Goal: Task Accomplishment & Management: Manage account settings

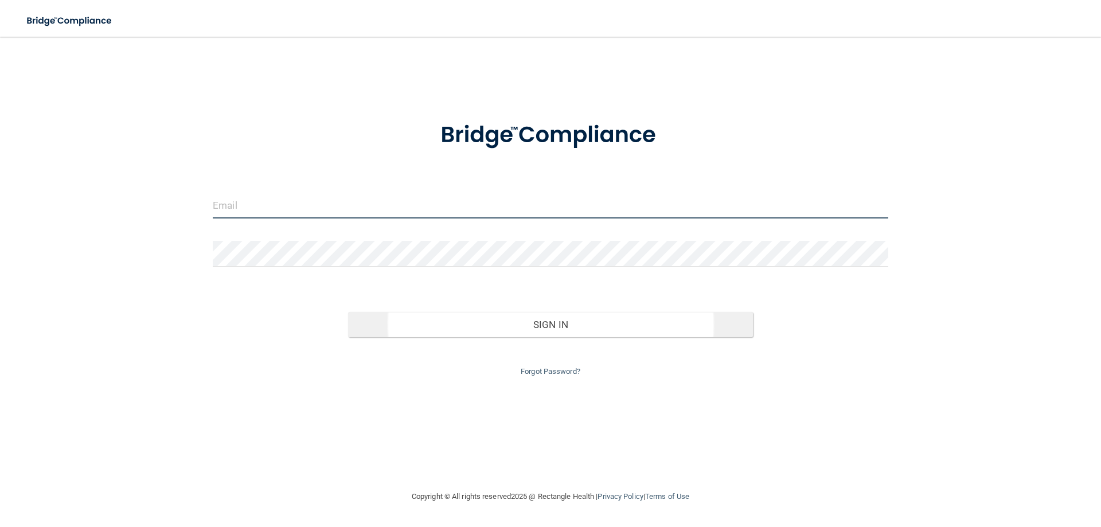
type input "[EMAIL_ADDRESS][DOMAIN_NAME]"
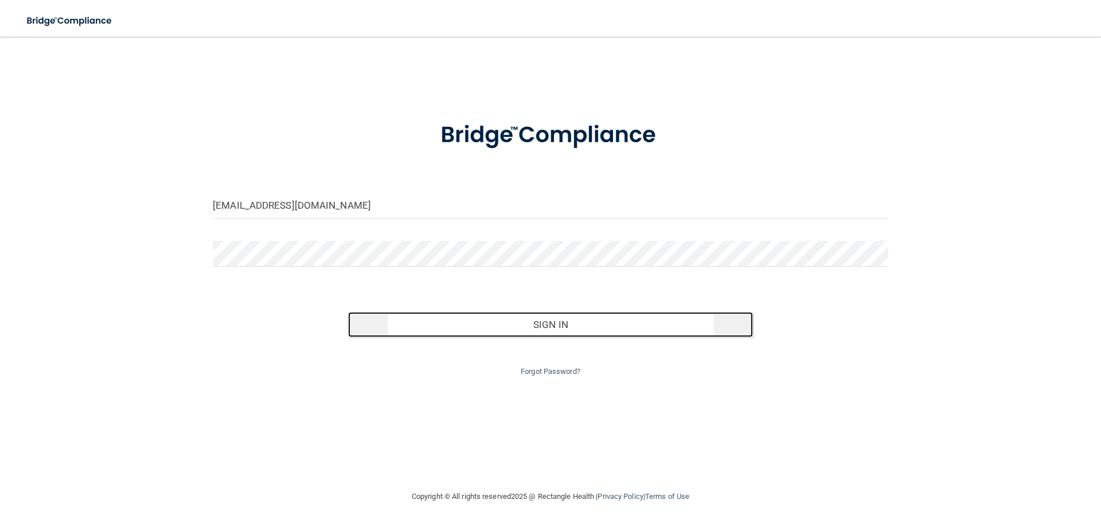
click at [554, 322] on button "Sign In" at bounding box center [551, 324] width 406 height 25
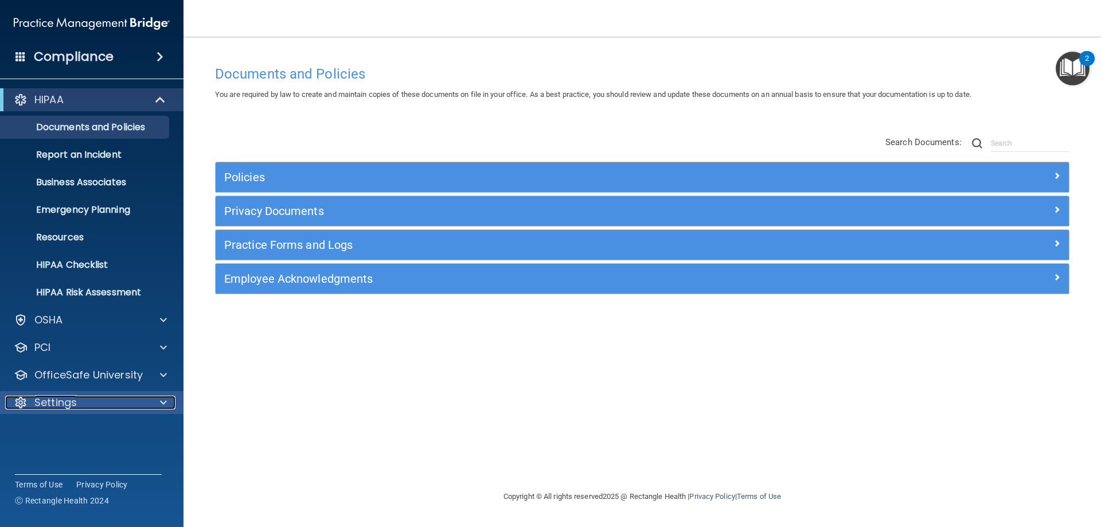
click at [161, 399] on span at bounding box center [163, 403] width 7 height 14
click at [73, 427] on p "My Account" at bounding box center [85, 429] width 157 height 11
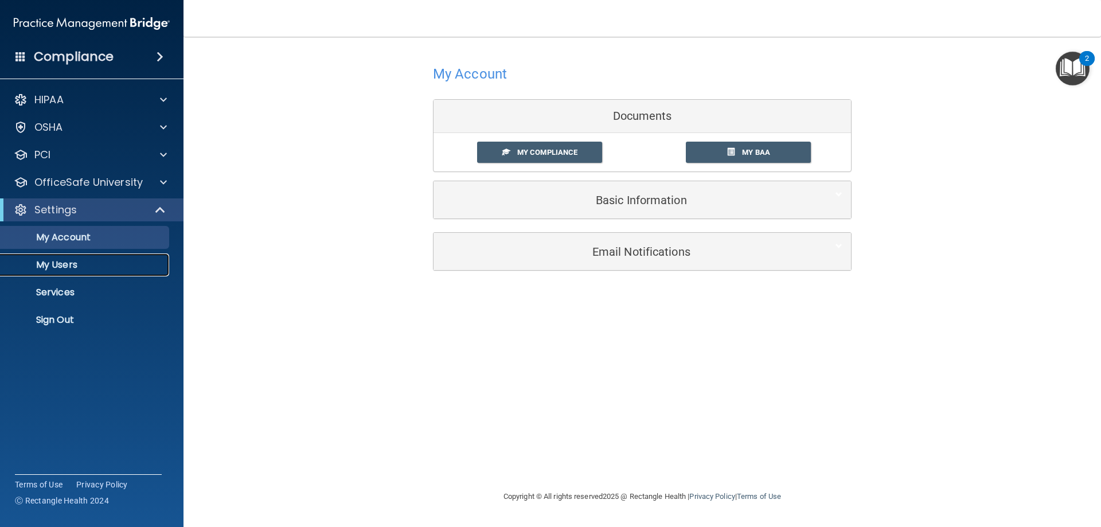
click at [45, 263] on p "My Users" at bounding box center [85, 264] width 157 height 11
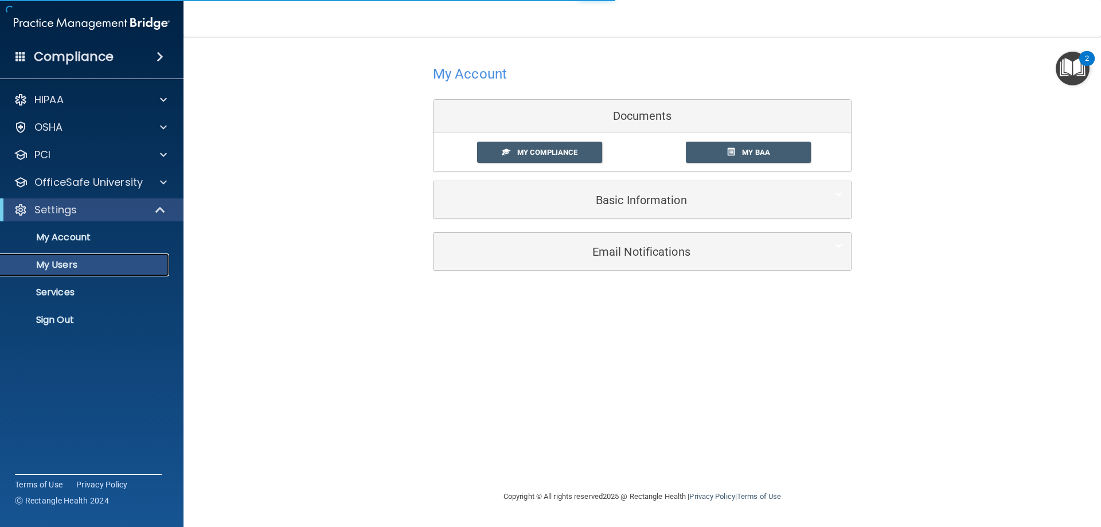
select select "20"
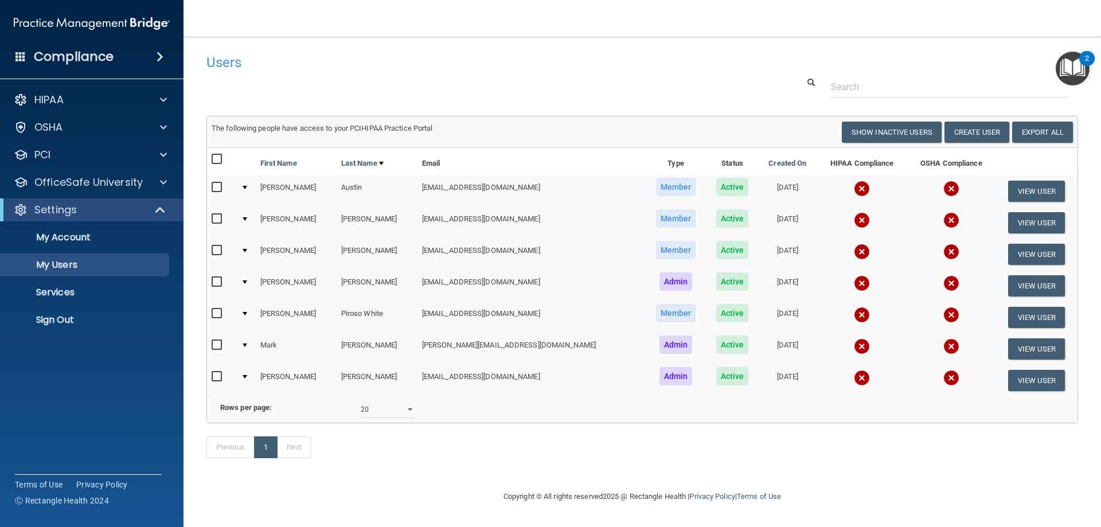
click at [216, 160] on input "checkbox" at bounding box center [218, 159] width 13 height 9
checkbox input "true"
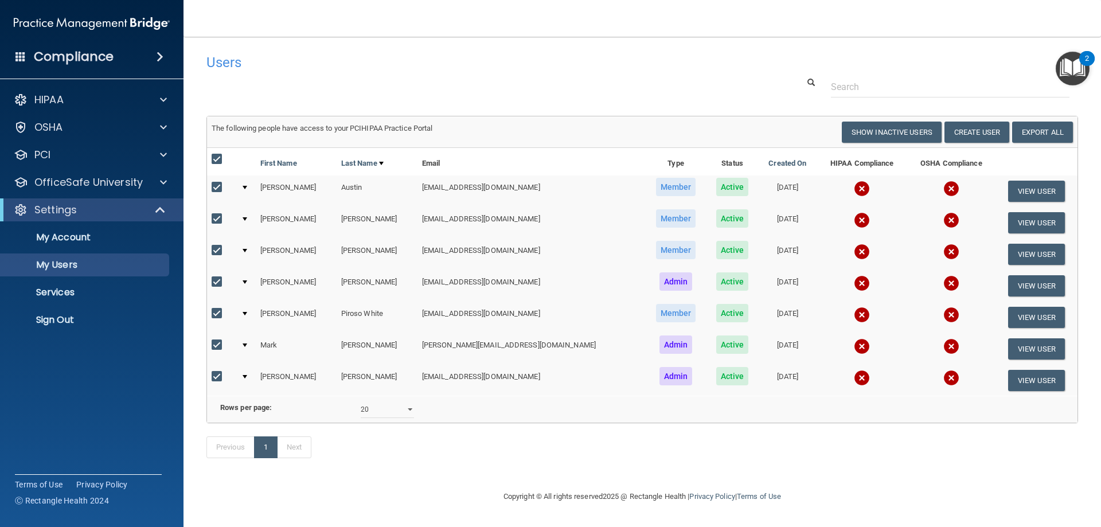
checkbox input "true"
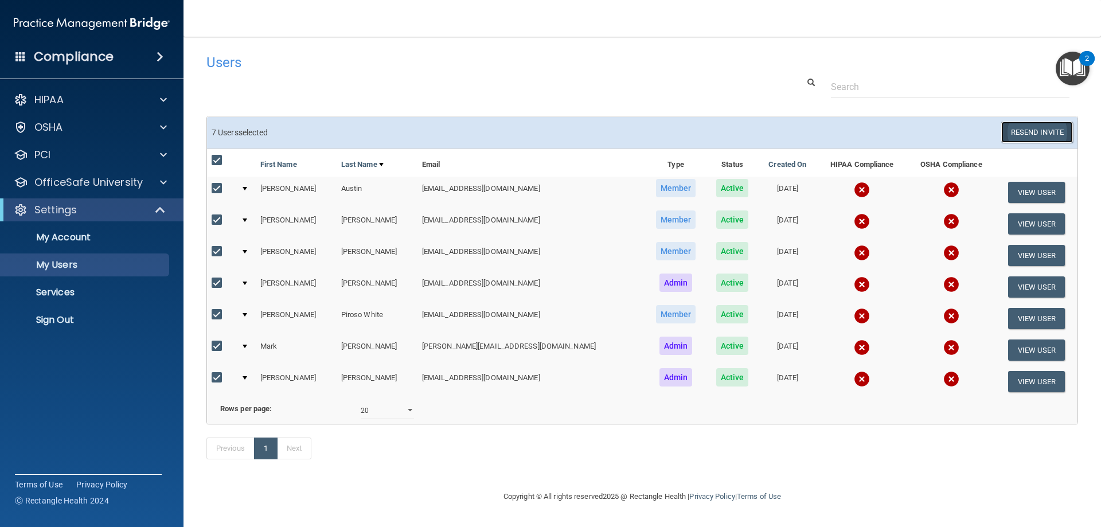
click at [1037, 130] on button "Resend Invite" at bounding box center [1038, 132] width 72 height 21
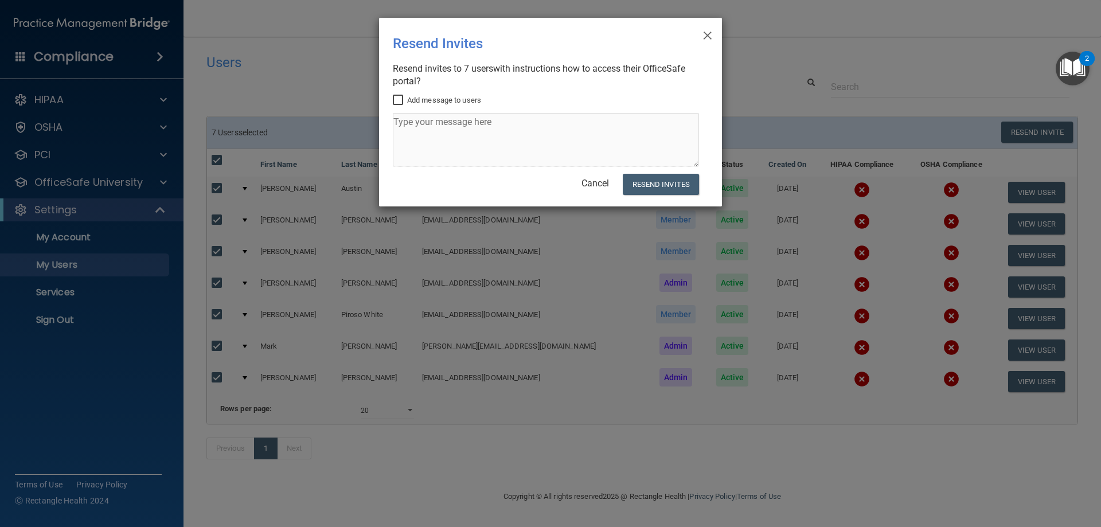
click at [399, 96] on input "Add message to users" at bounding box center [399, 100] width 13 height 9
checkbox input "true"
click at [417, 123] on textarea at bounding box center [546, 140] width 306 height 54
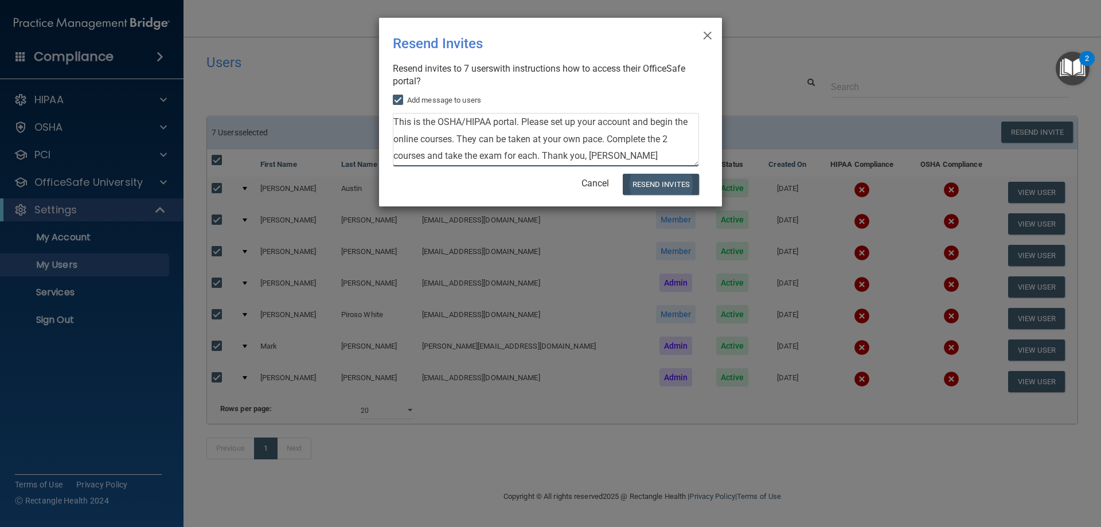
type textarea "This is the OSHA/HIPAA portal. Please set up your account and begin the online …"
click at [661, 182] on button "Resend Invites" at bounding box center [661, 184] width 76 height 21
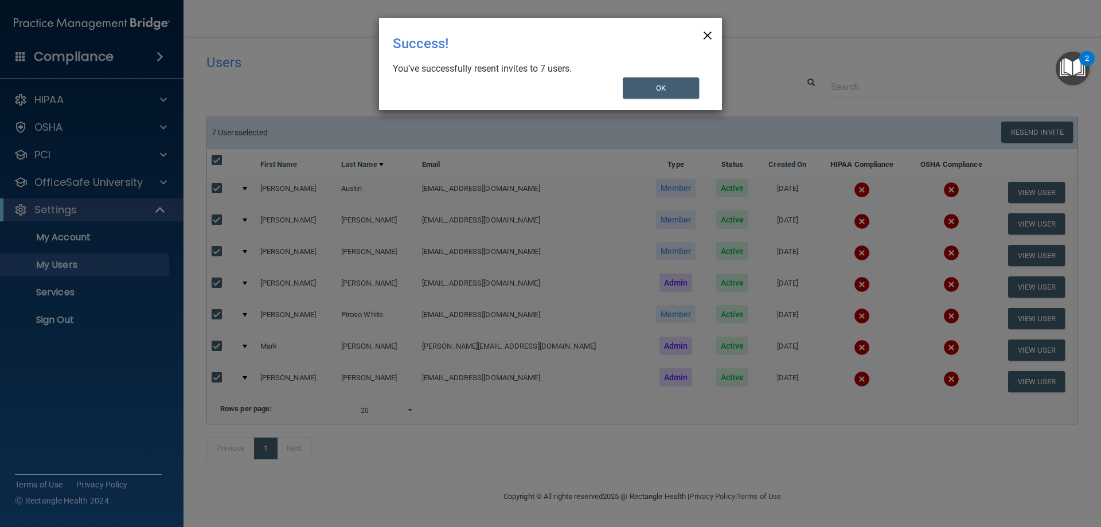
click at [703, 36] on span "×" at bounding box center [708, 33] width 10 height 23
